Goal: Check status: Check status

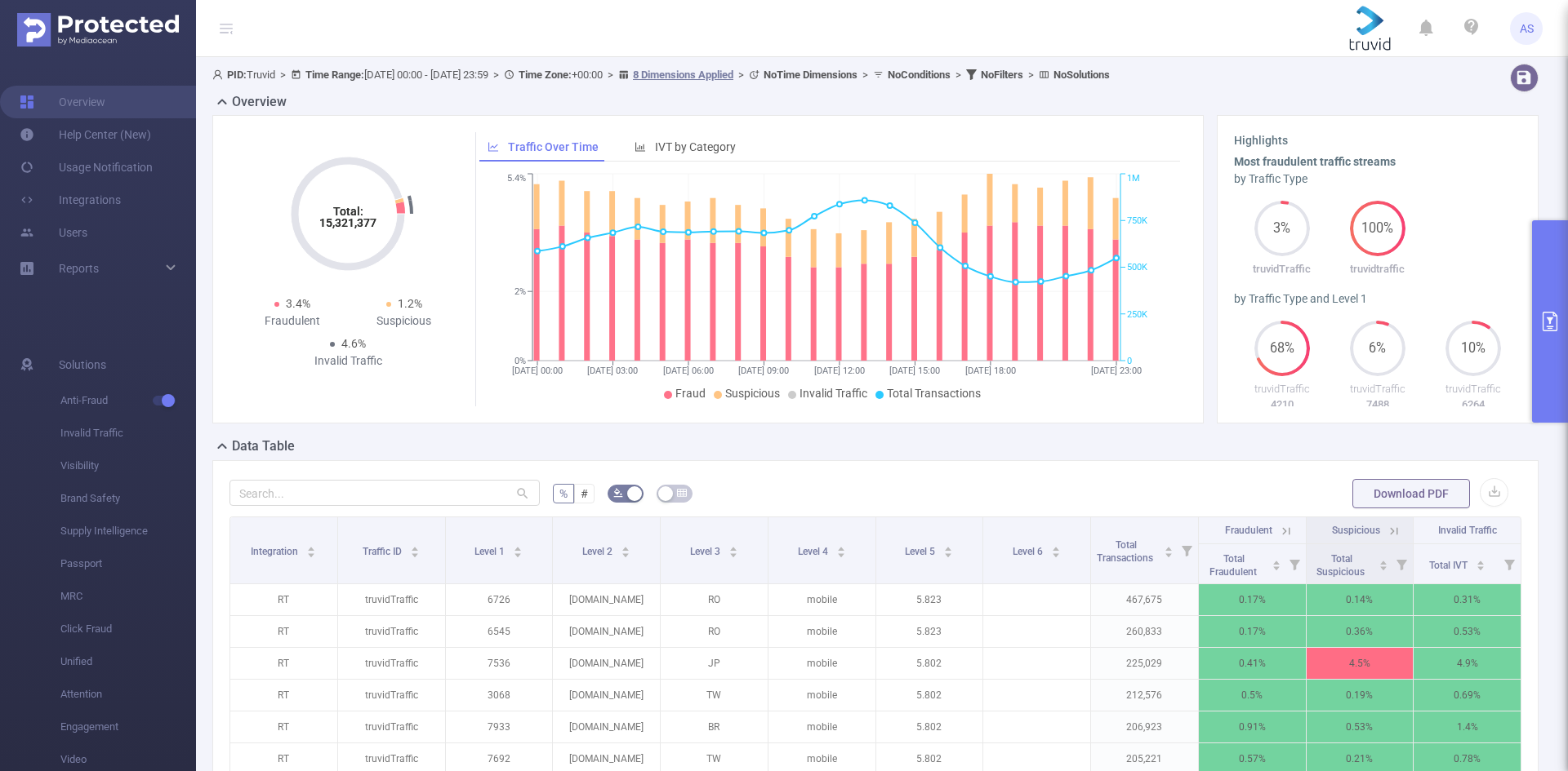
click at [1552, 250] on button "primary" at bounding box center [1550, 321] width 36 height 202
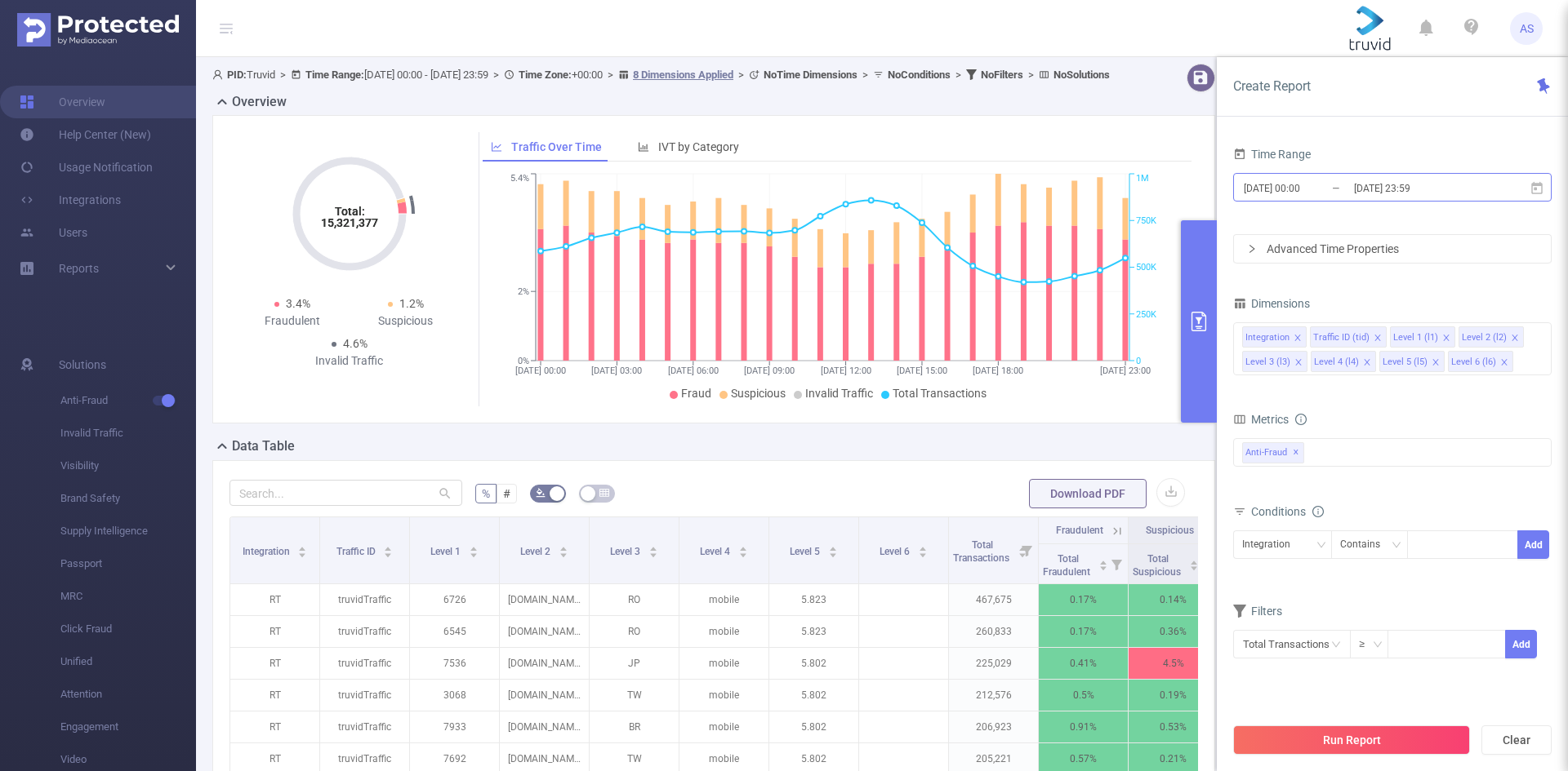
click at [1475, 186] on input "[DATE] 23:59" at bounding box center [1418, 188] width 132 height 22
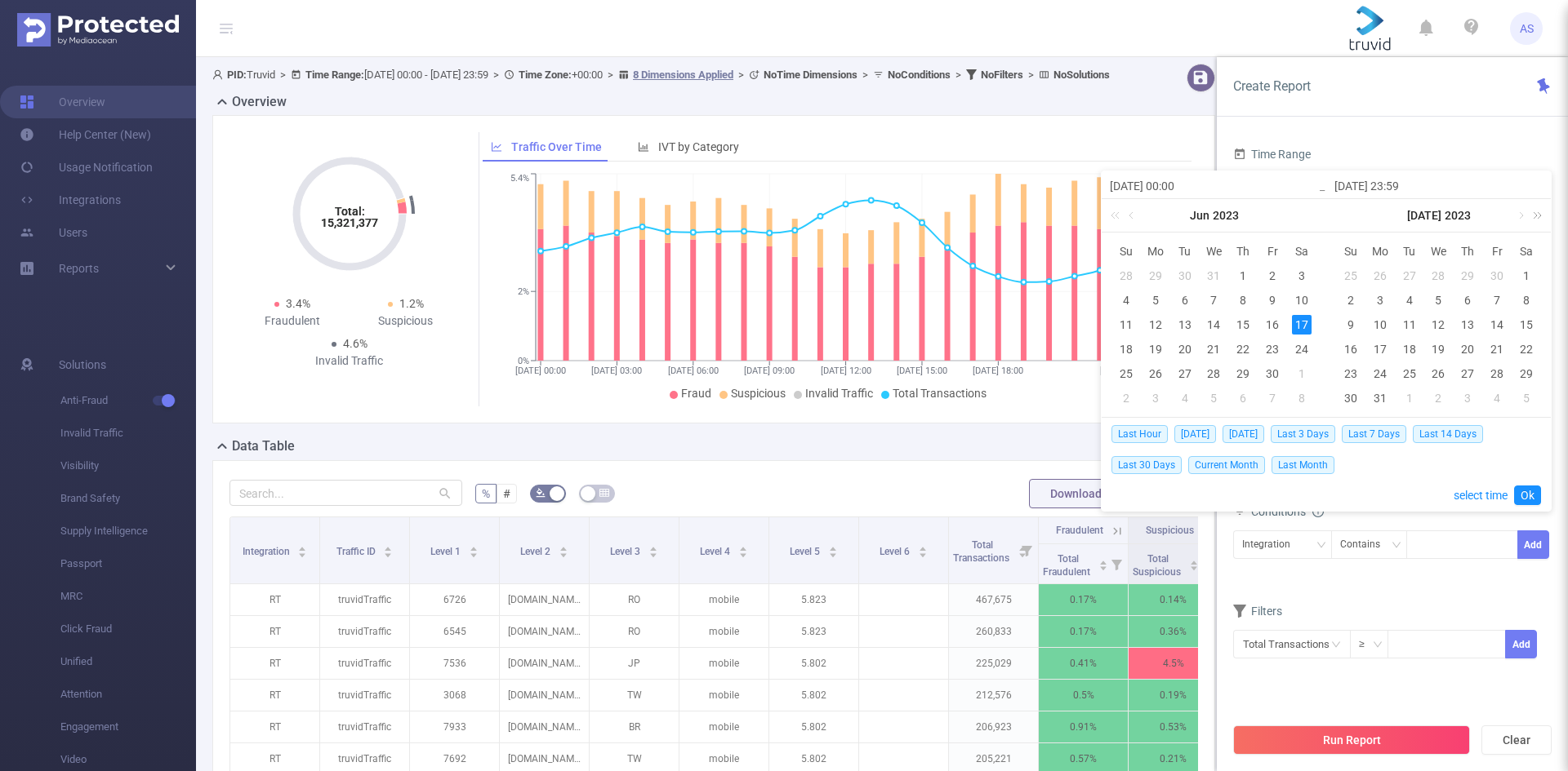
click at [1544, 213] on link at bounding box center [1534, 216] width 22 height 33
click at [1516, 218] on link at bounding box center [1519, 216] width 15 height 33
click at [1349, 350] on div "17" at bounding box center [1350, 349] width 20 height 20
click at [1351, 380] on div "24" at bounding box center [1350, 374] width 20 height 20
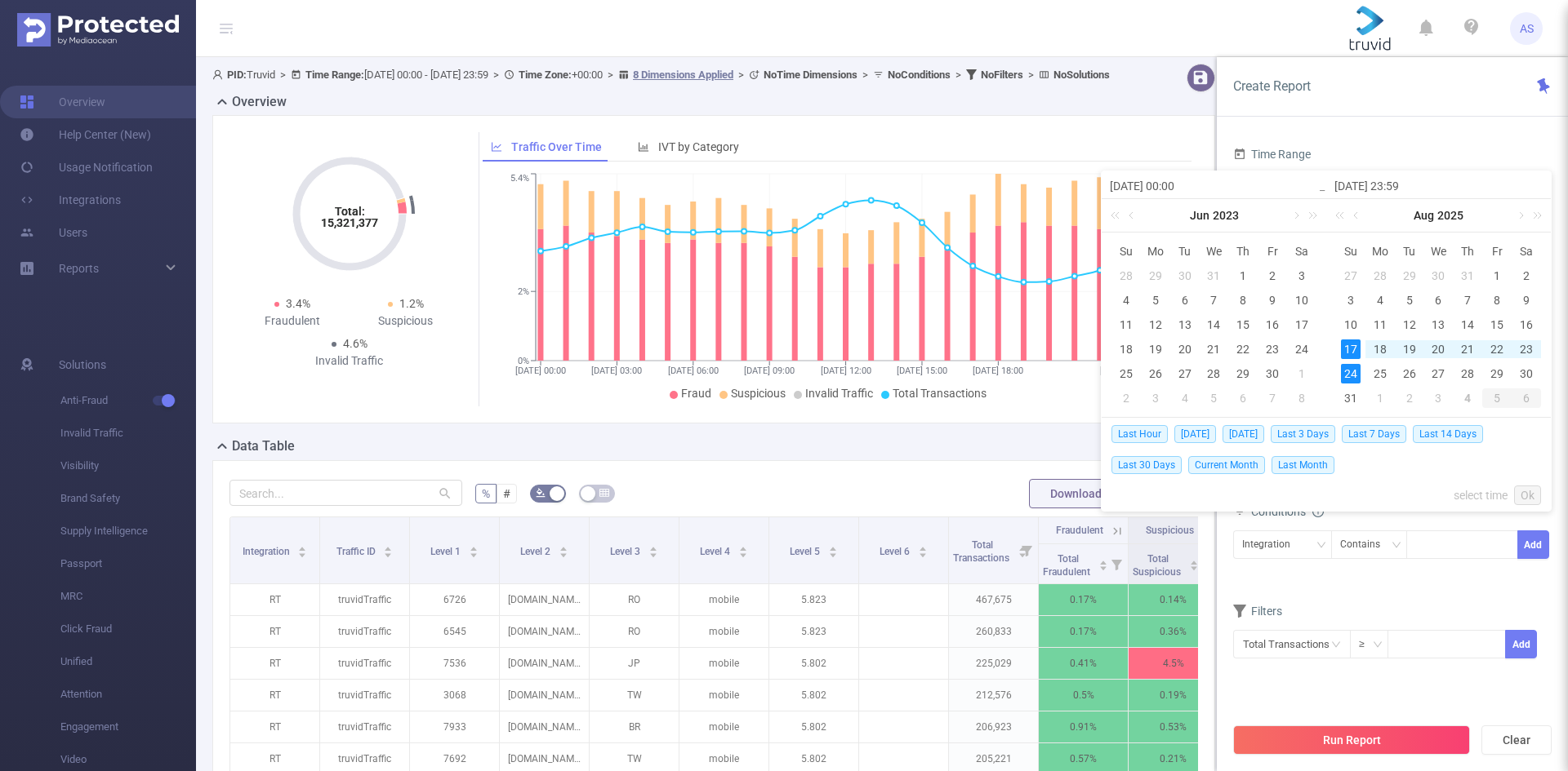
type input "[DATE] 00:00"
type input "[DATE] 23:59"
type input "[DATE] 00:00"
type input "[DATE] 23:59"
click at [1123, 390] on div "31" at bounding box center [1126, 398] width 20 height 20
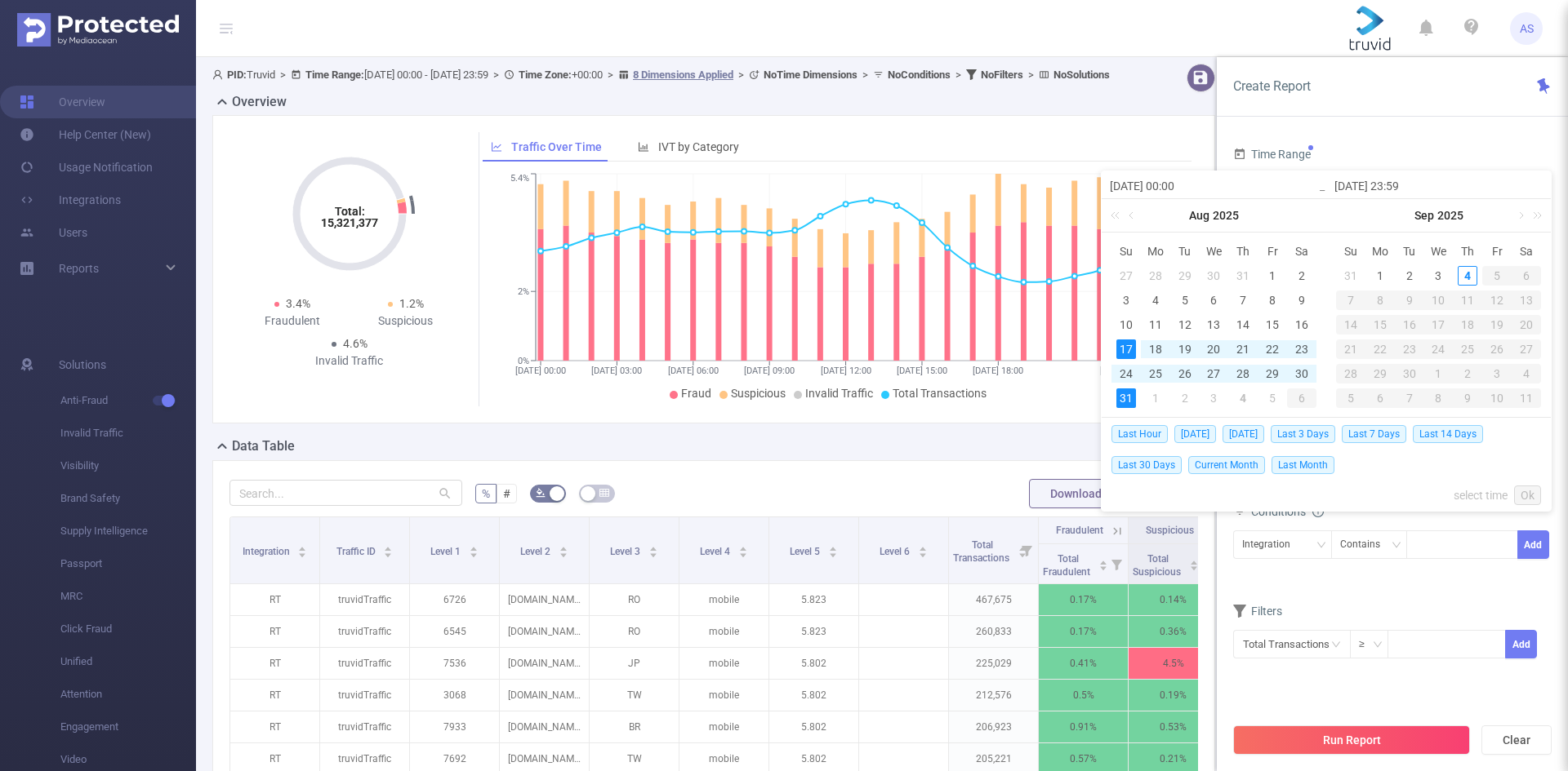
click at [1127, 348] on div "17" at bounding box center [1126, 349] width 20 height 20
type input "[DATE] 23:59"
click at [1527, 496] on link "Ok" at bounding box center [1527, 495] width 27 height 20
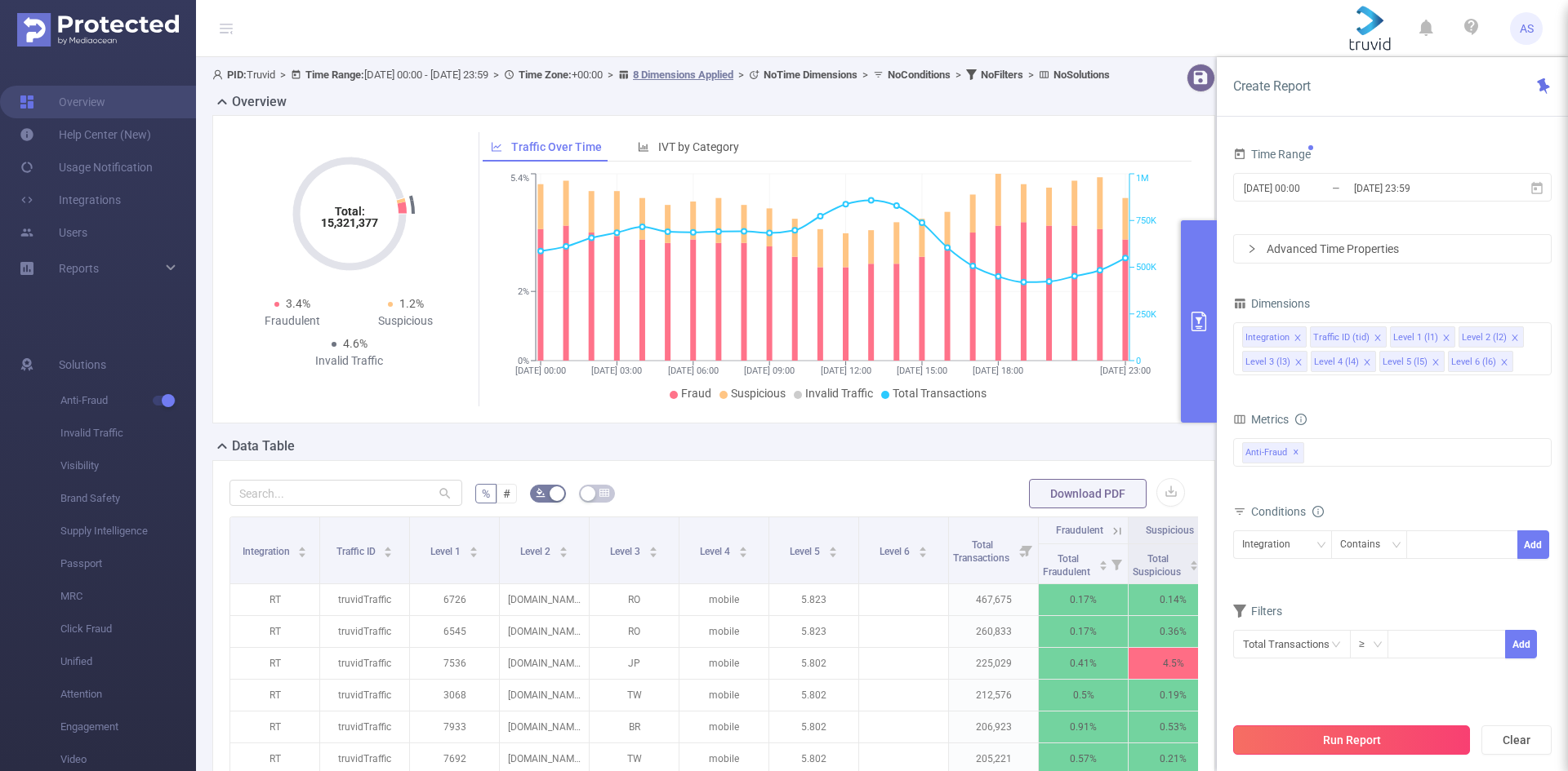
click at [1391, 733] on button "Run Report" at bounding box center [1351, 740] width 237 height 29
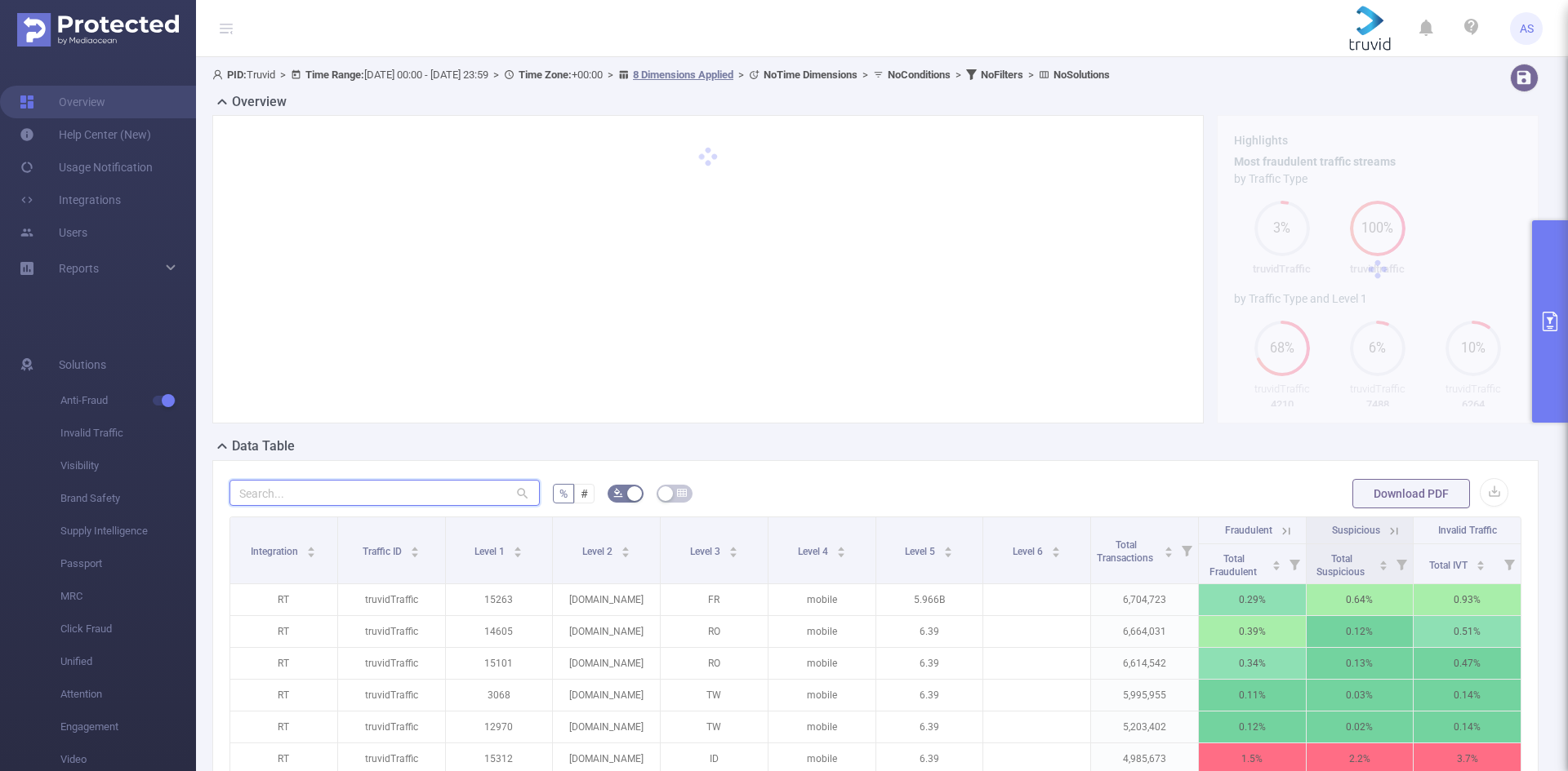
click at [392, 493] on input "text" at bounding box center [384, 493] width 310 height 26
paste input "[DOMAIN_NAME]"
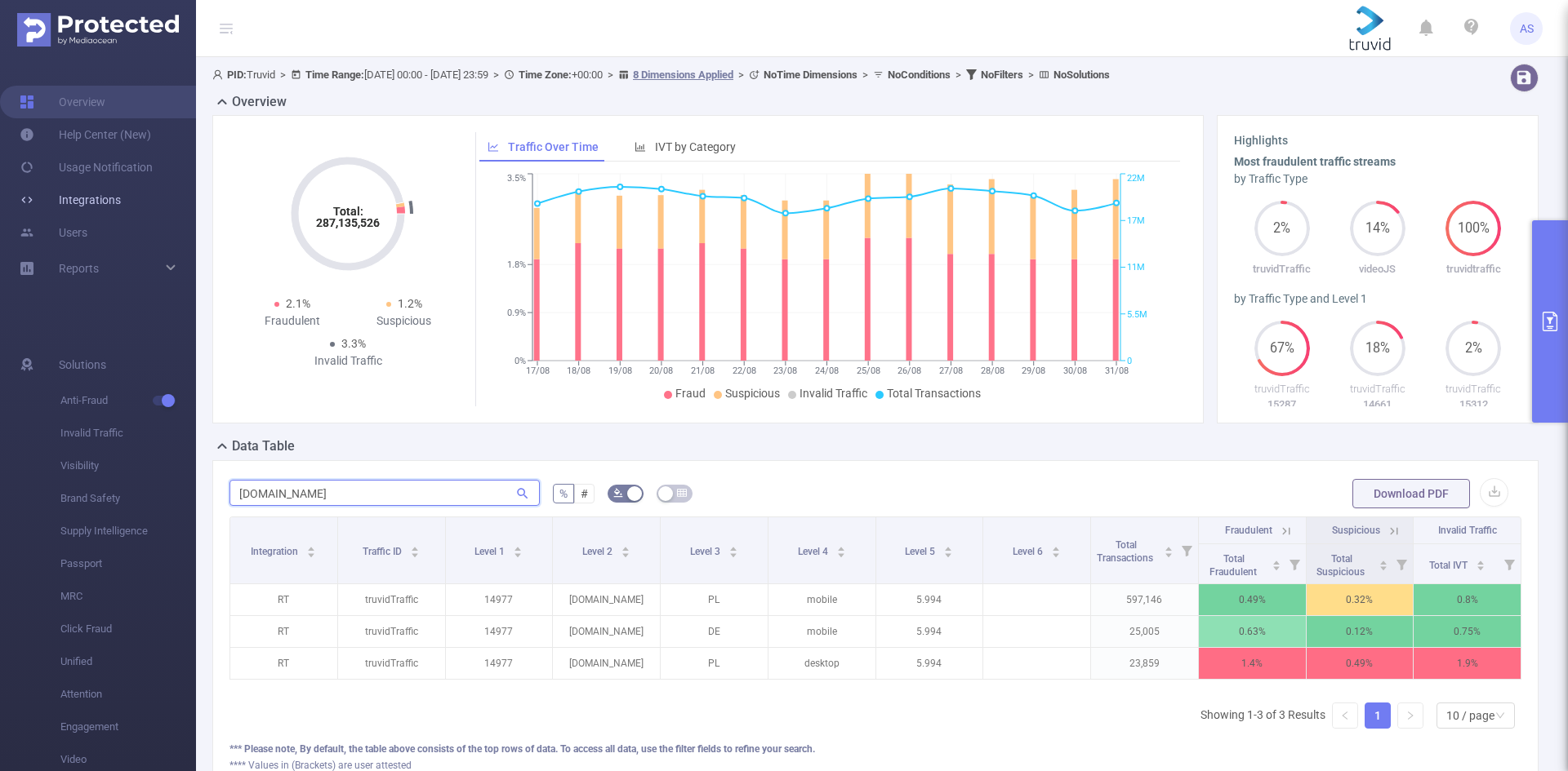
type input "[DOMAIN_NAME]"
